Goal: Information Seeking & Learning: Learn about a topic

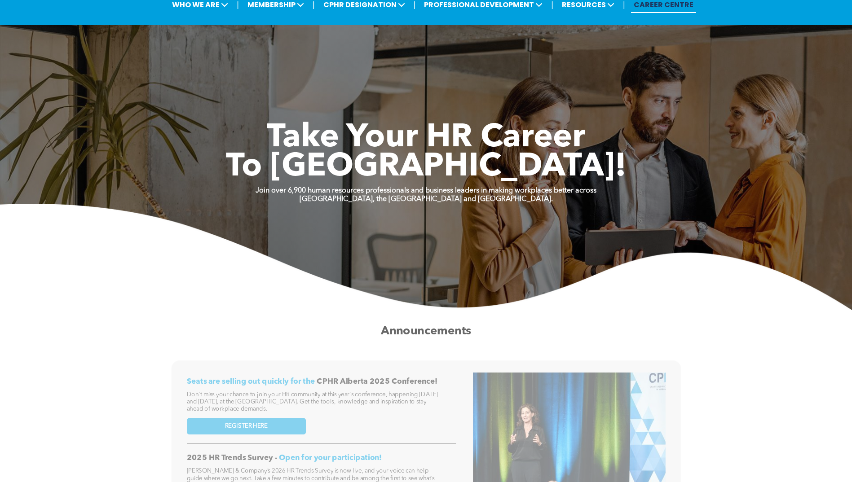
scroll to position [45, 0]
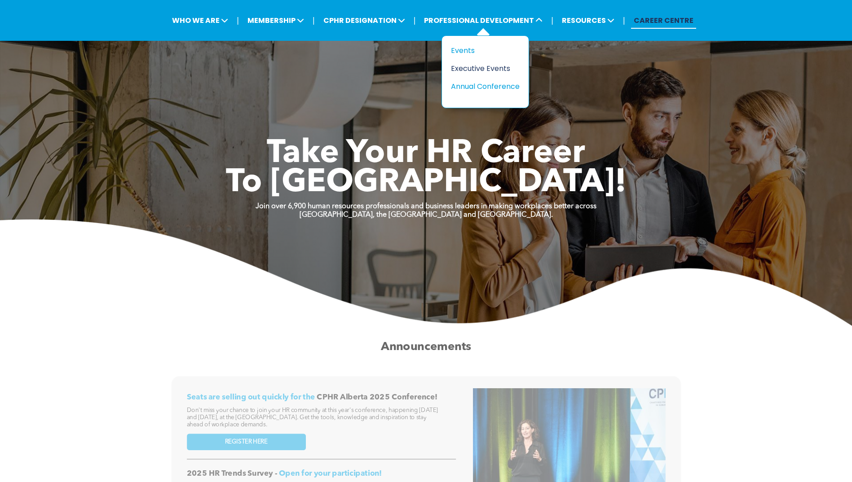
click at [470, 66] on div "Executive Events" at bounding box center [482, 68] width 62 height 11
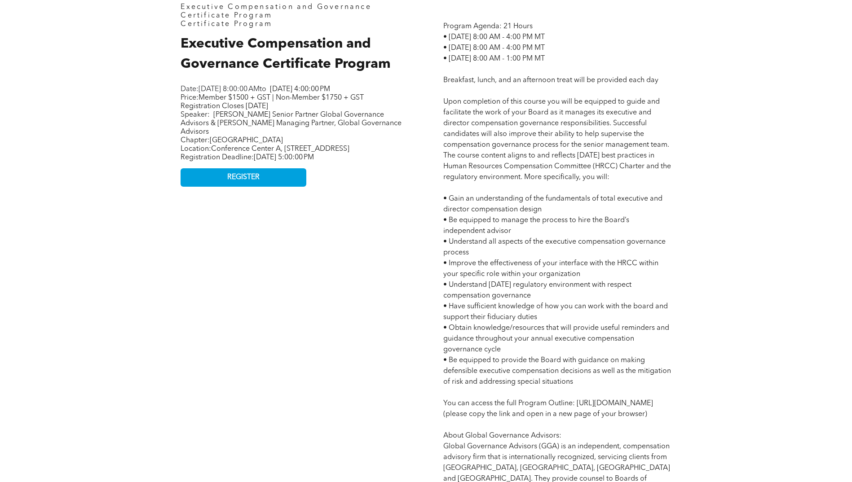
scroll to position [494, 0]
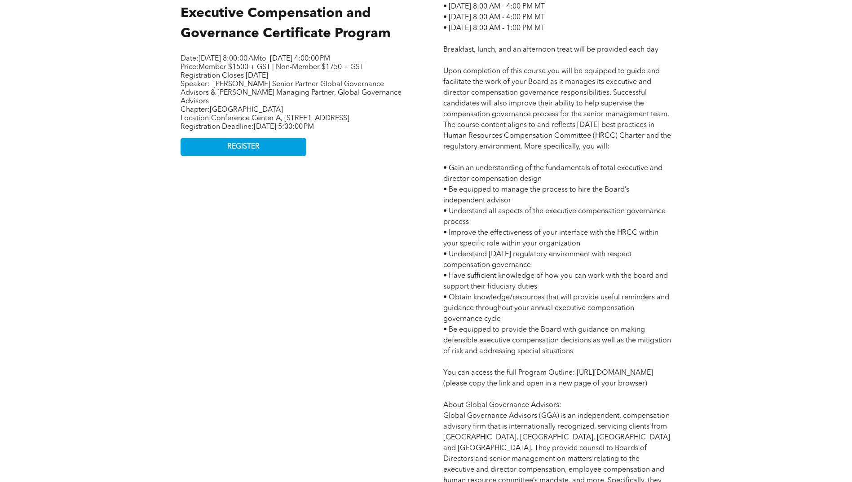
click at [418, 202] on div "Executive Compensation and Governance Certificate Program Certificate Program E…" at bounding box center [426, 261] width 539 height 729
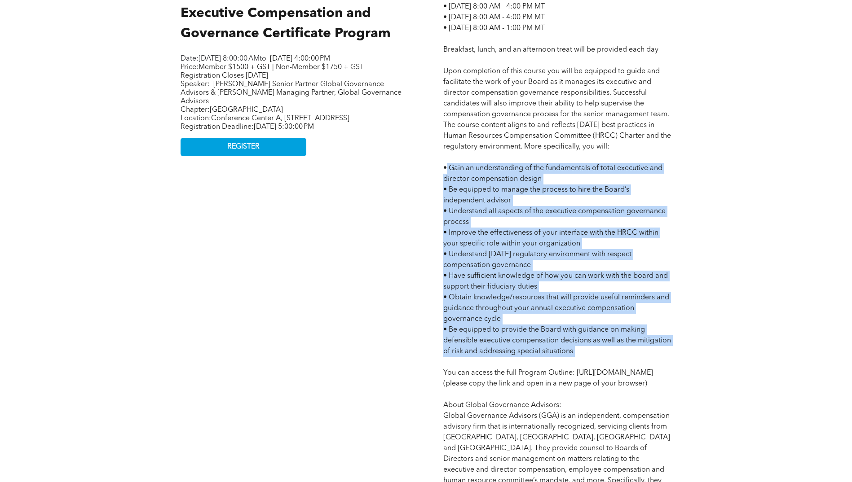
drag, startPoint x: 447, startPoint y: 257, endPoint x: 653, endPoint y: 364, distance: 232.2
click at [653, 364] on p "Program Agenda: 21 Hours • Tuesday October 21, 2025 - 8:00 AM - 4:00 PM MT • We…" at bounding box center [557, 271] width 228 height 560
copy span "Gain an understanding of the fundamentals of total executive and director compe…"
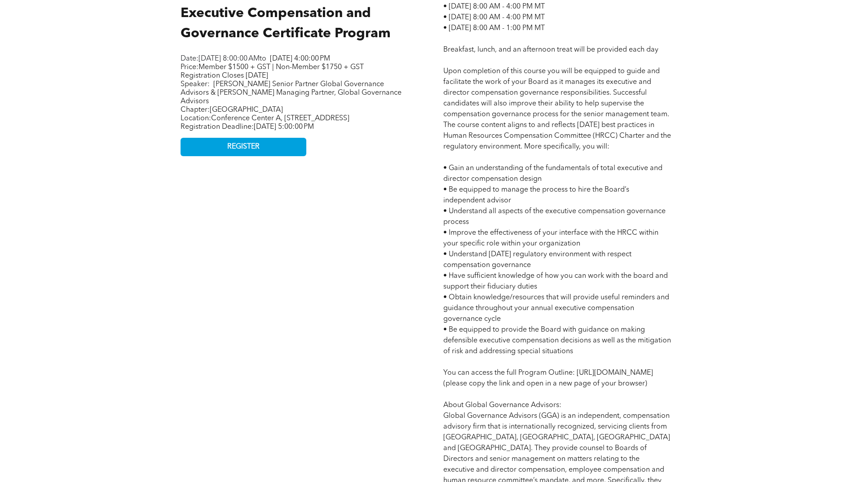
click at [386, 277] on div "Executive Compensation and Governance Certificate Program Certificate Program E…" at bounding box center [294, 261] width 242 height 593
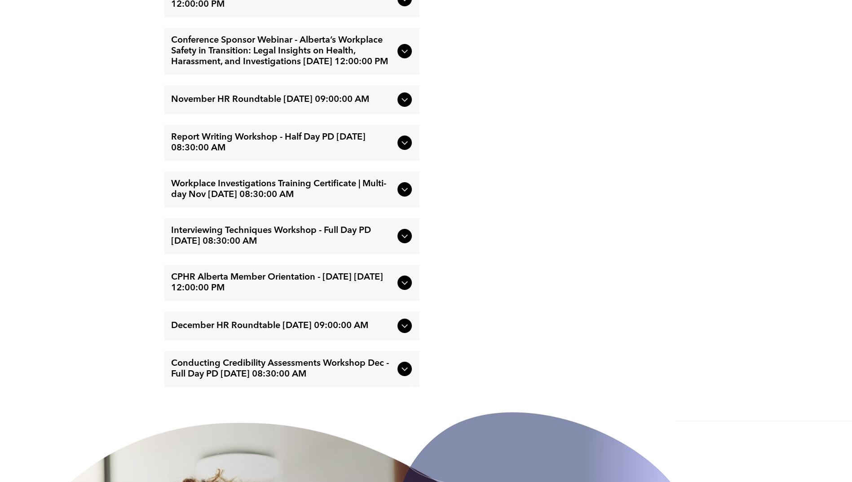
scroll to position [1706, 0]
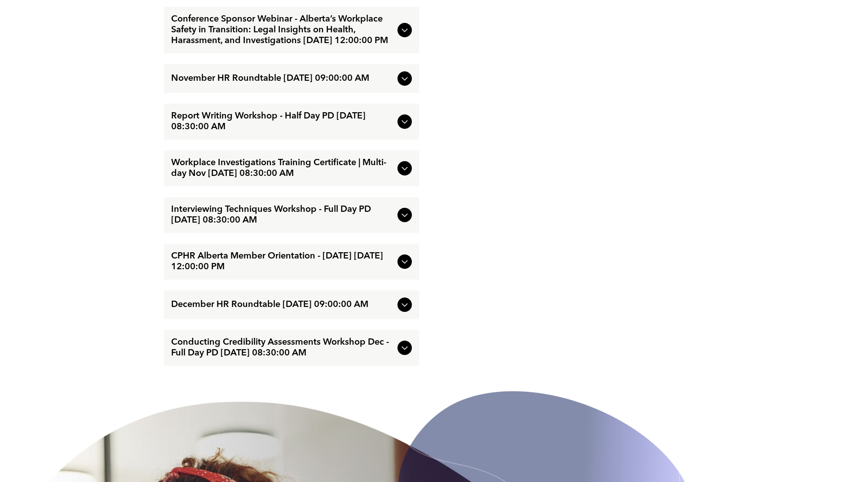
click at [405, 421] on img at bounding box center [545, 489] width 301 height 337
click at [346, 359] on span "Conducting Credibility Assessments Workshop Dec - Full Day PD December/09/2025 …" at bounding box center [282, 348] width 223 height 22
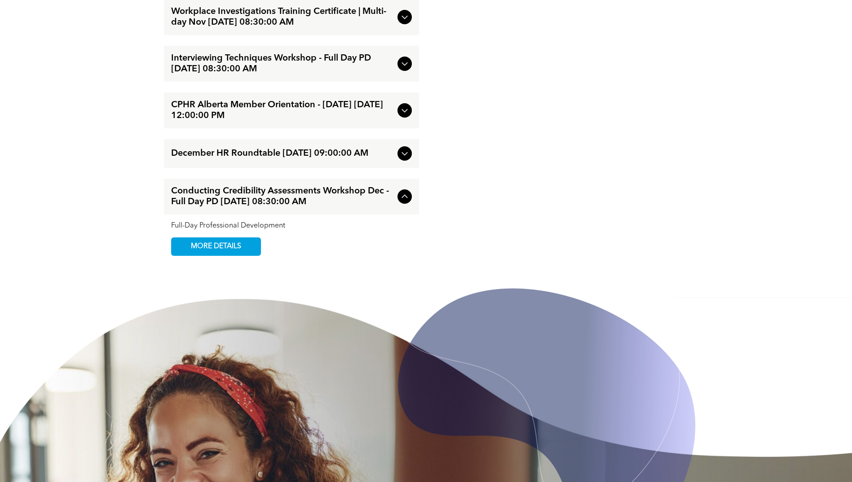
scroll to position [1837, 0]
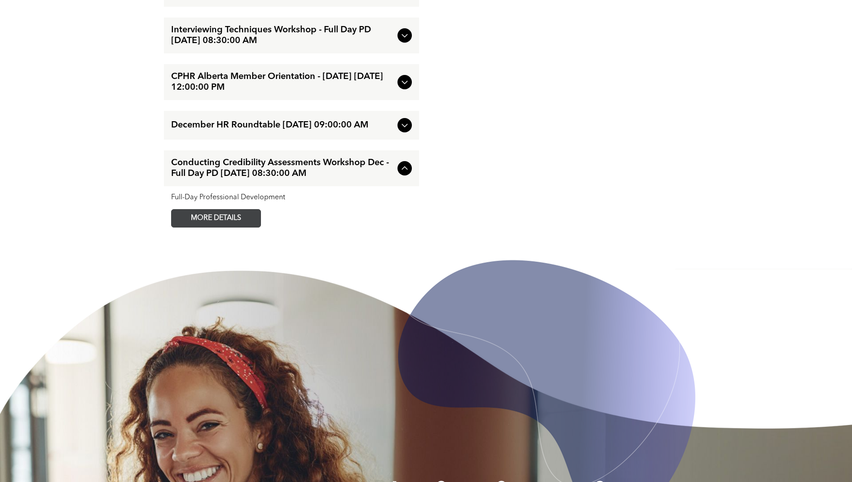
click at [207, 227] on span "MORE DETAILS" at bounding box center [216, 219] width 71 height 18
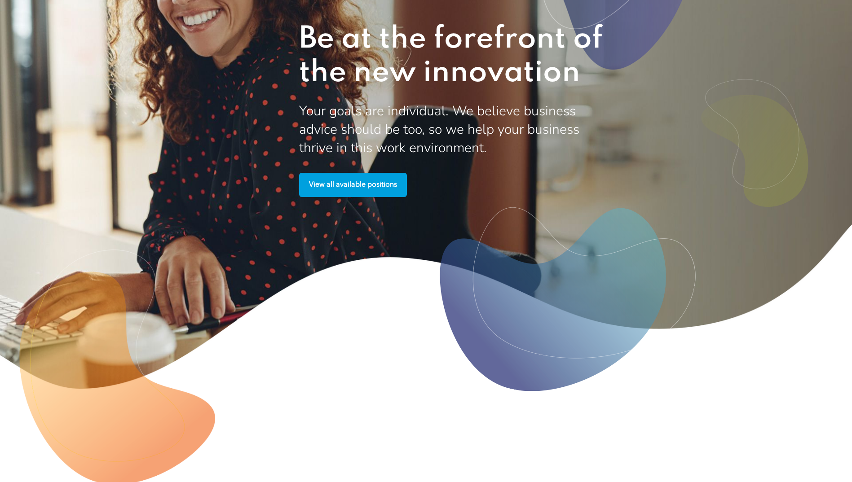
scroll to position [2380, 0]
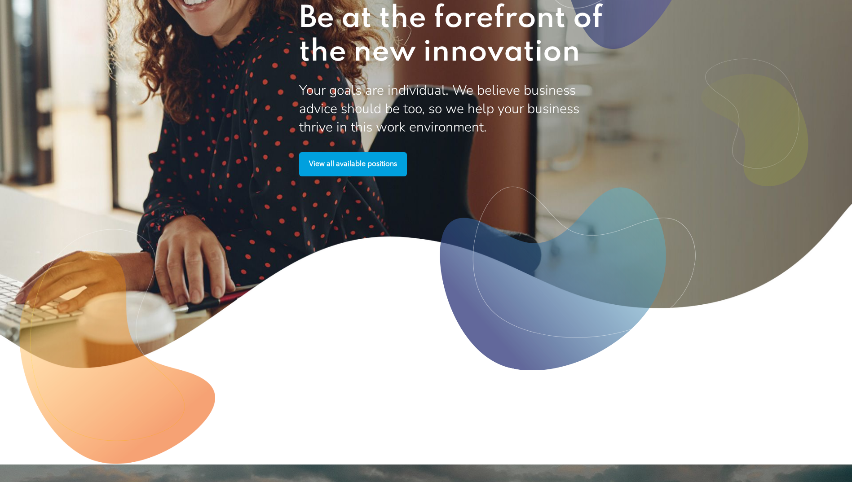
click at [348, 173] on span "View all available positions" at bounding box center [353, 165] width 94 height 18
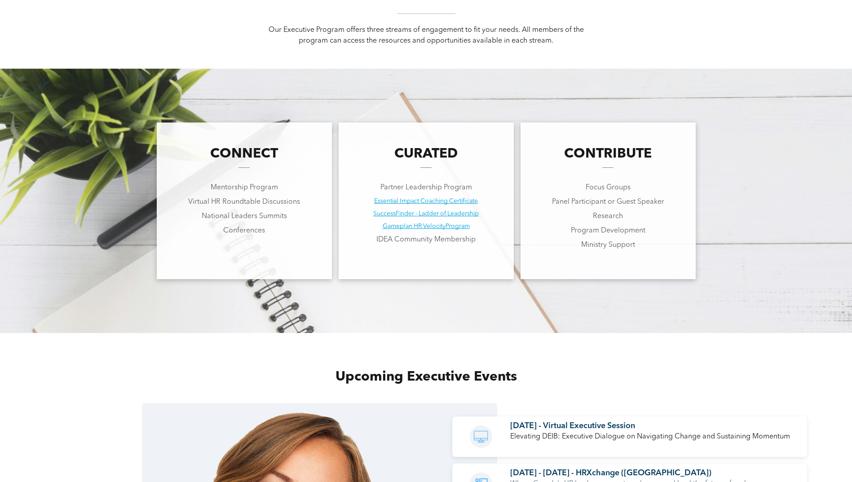
scroll to position [583, 0]
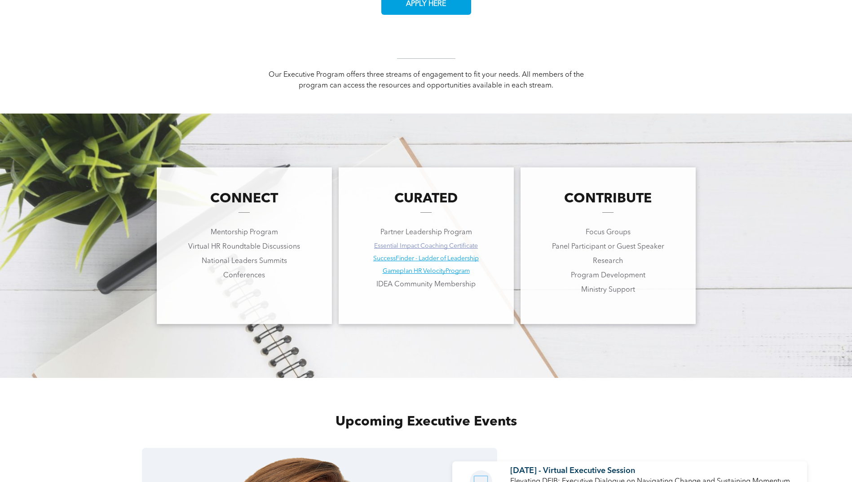
click at [453, 245] on link "Essential Impact Coaching Certificate" at bounding box center [426, 246] width 104 height 6
